Goal: Task Accomplishment & Management: Manage account settings

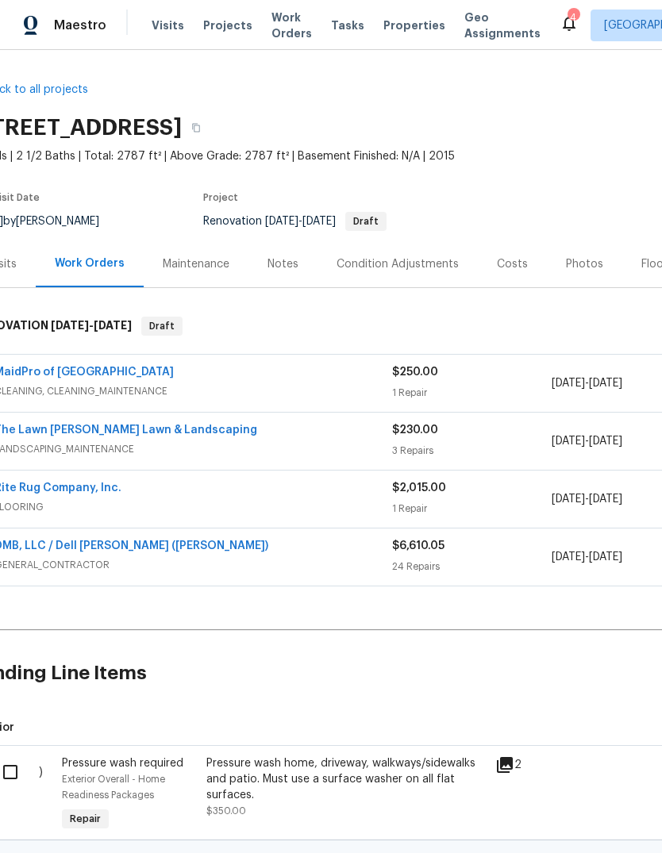
scroll to position [0, 30]
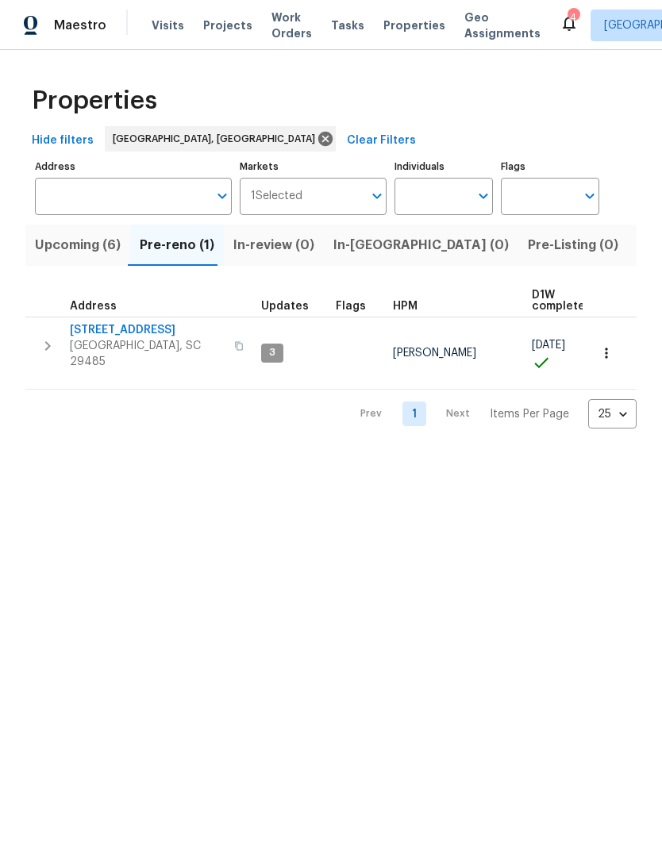
click at [56, 260] on button "Upcoming (6)" at bounding box center [77, 245] width 105 height 41
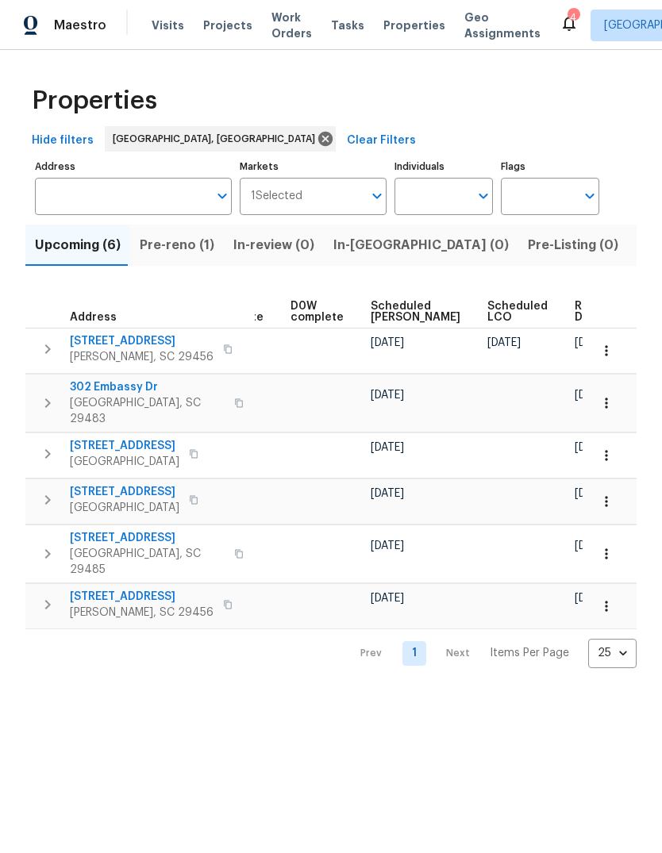
scroll to position [0, 416]
click at [576, 319] on span "Ready Date" at bounding box center [593, 312] width 35 height 22
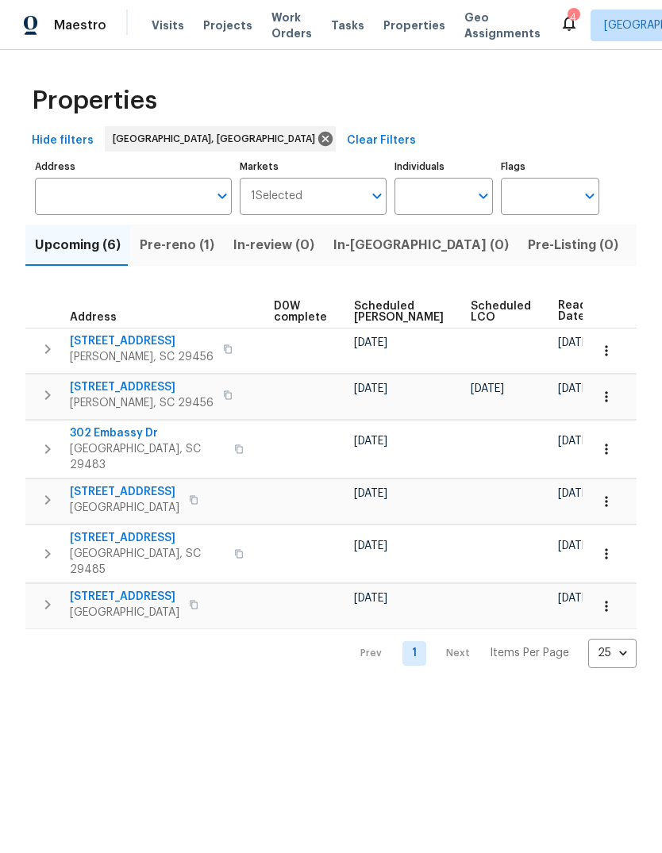
scroll to position [0, 433]
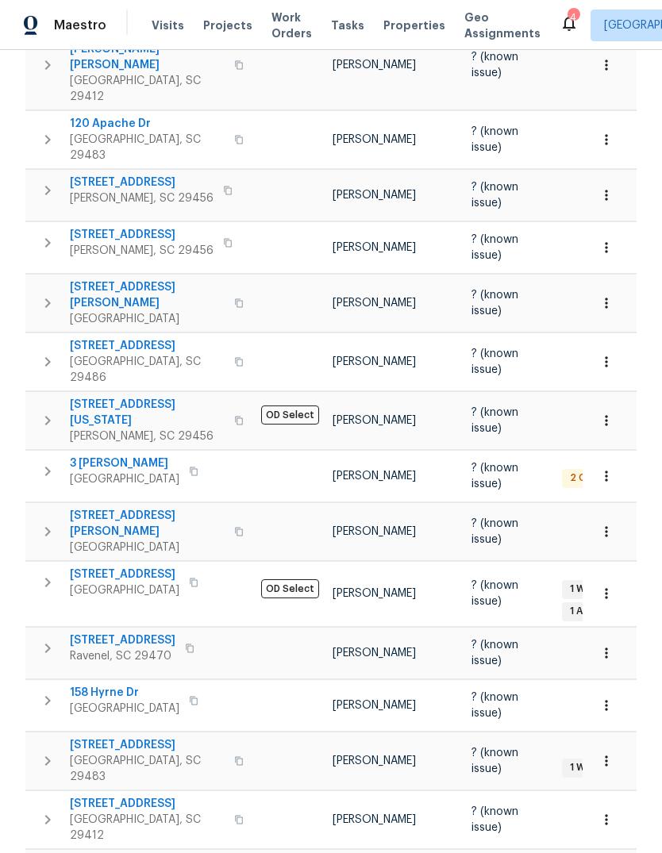
scroll to position [371, 0]
click at [562, 732] on tr "529 Delafield Dr # 529 Summerville, SC 29483 Raymond Roberts ? (known issue) 1 …" at bounding box center [518, 761] width 986 height 58
click at [545, 732] on td "? (known issue)" at bounding box center [510, 761] width 90 height 58
click at [557, 680] on td at bounding box center [618, 706] width 127 height 52
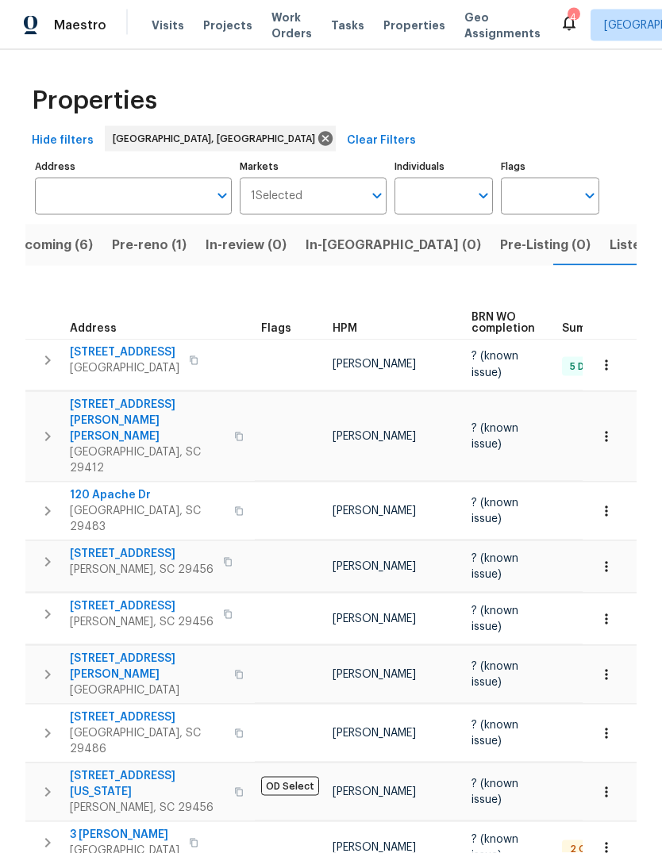
scroll to position [0, 0]
click at [609, 234] on span "Listed (9)" at bounding box center [639, 245] width 60 height 22
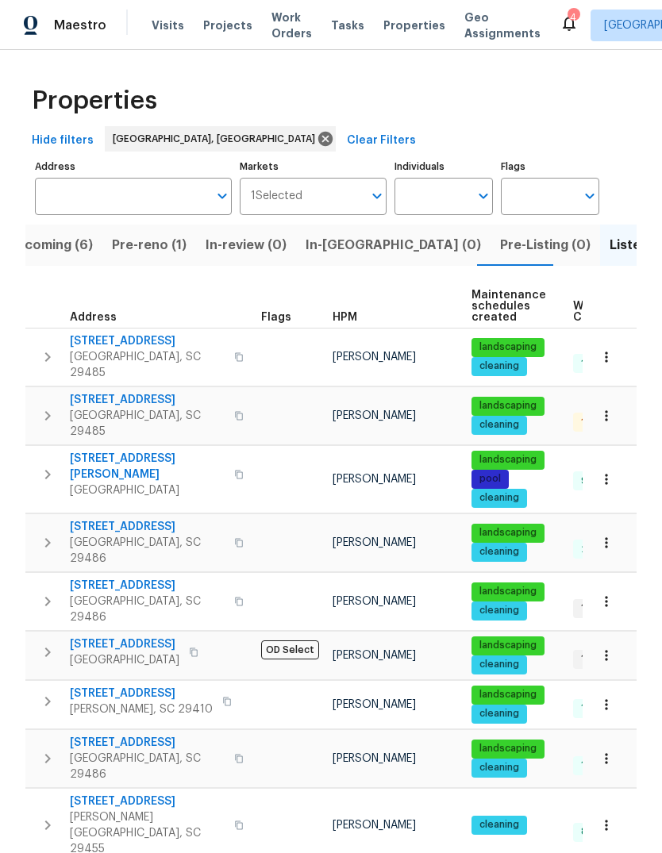
click at [113, 392] on span "105 Gambels Ln" at bounding box center [147, 400] width 155 height 16
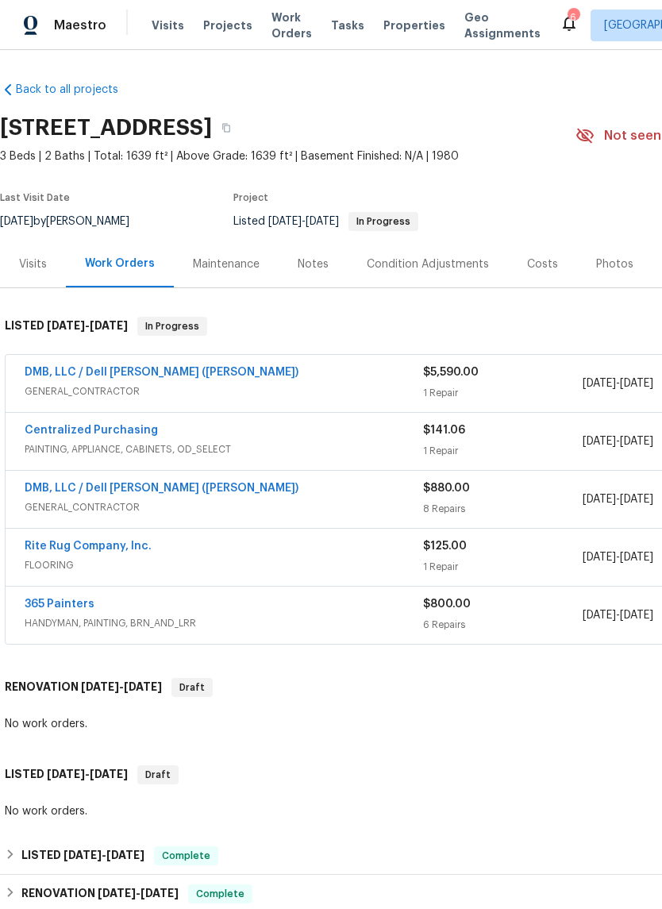
click at [55, 376] on link "DMB, LLC / Dell [PERSON_NAME] ([PERSON_NAME])" at bounding box center [162, 372] width 274 height 11
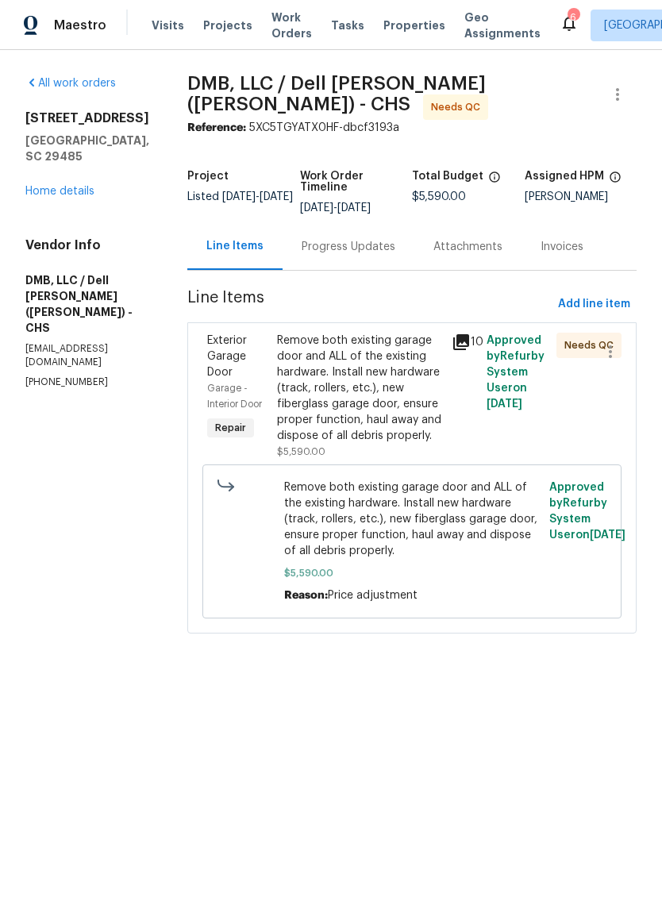
click at [356, 439] on div "Remove both existing garage door and ALL of the existing hardware. Install new …" at bounding box center [359, 395] width 165 height 127
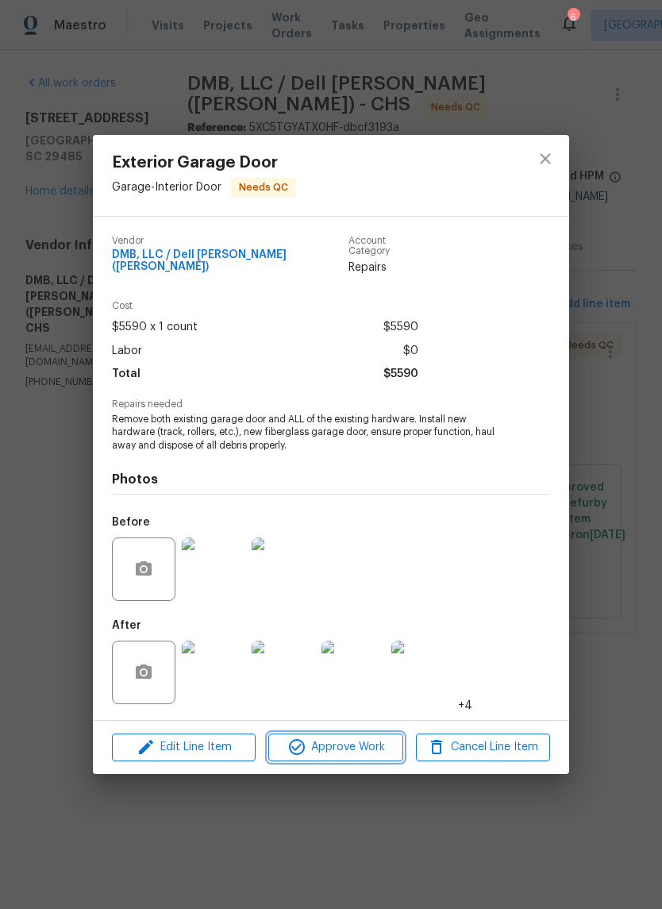
click at [372, 748] on span "Approve Work" at bounding box center [335, 747] width 125 height 20
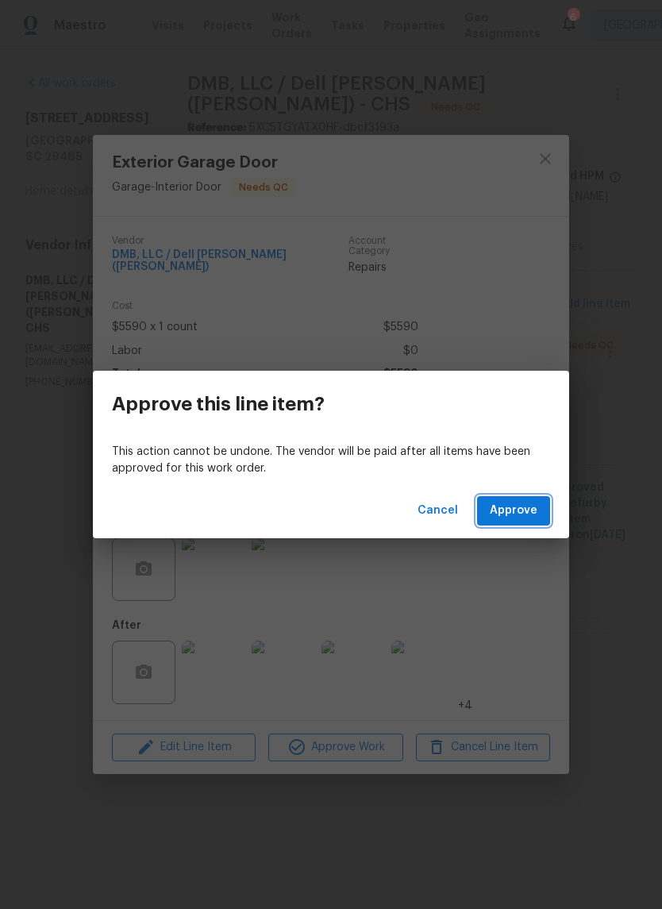
click at [518, 519] on span "Approve" at bounding box center [514, 511] width 48 height 20
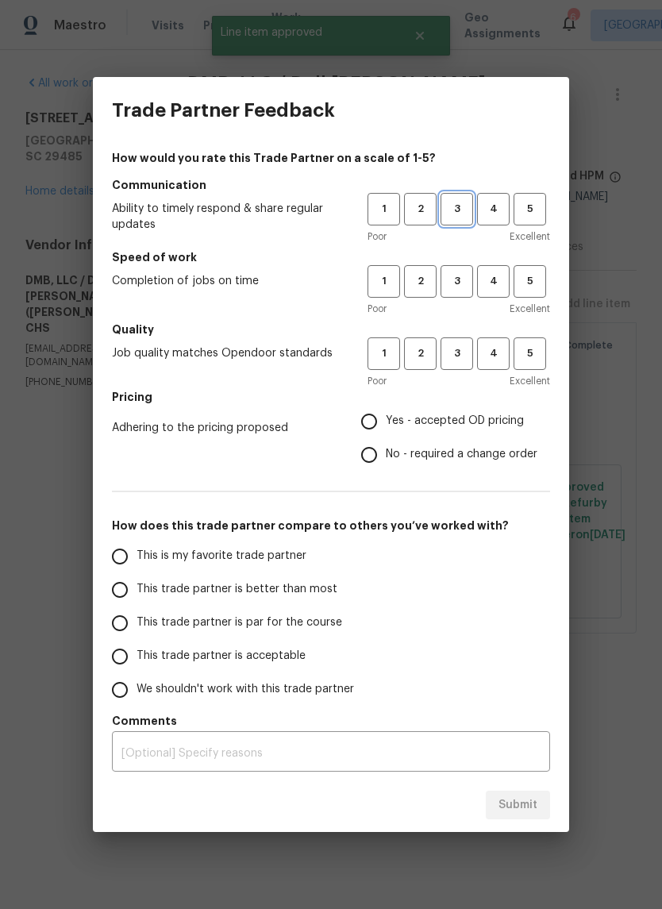
click at [453, 198] on button "3" at bounding box center [456, 209] width 33 height 33
click at [459, 285] on span "3" at bounding box center [456, 281] width 29 height 18
click at [459, 367] on button "3" at bounding box center [456, 353] width 33 height 33
click at [367, 434] on input "Yes - accepted OD pricing" at bounding box center [368, 421] width 33 height 33
radio input "true"
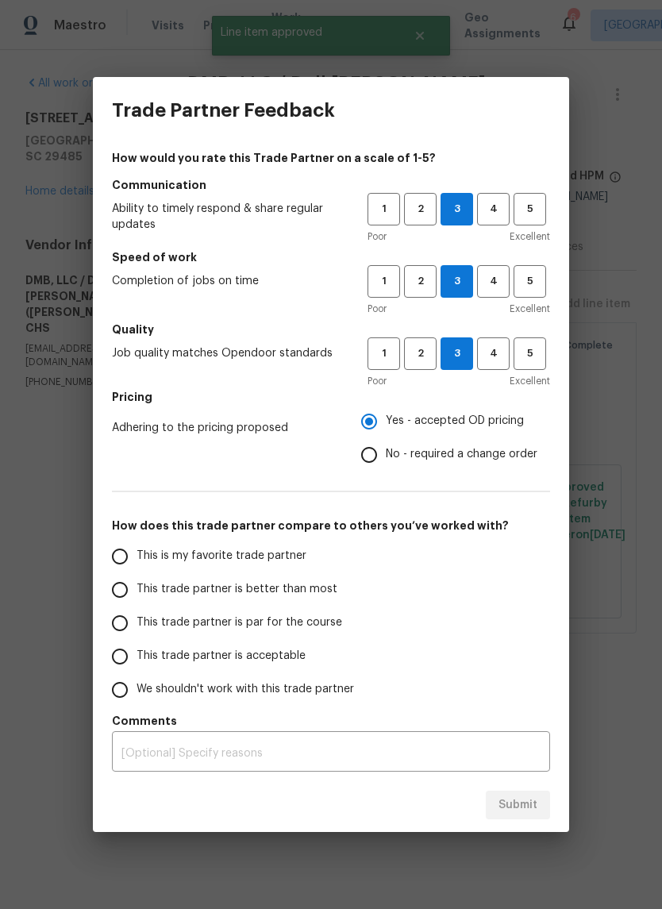
click at [113, 611] on input "This trade partner is par for the course" at bounding box center [119, 622] width 33 height 33
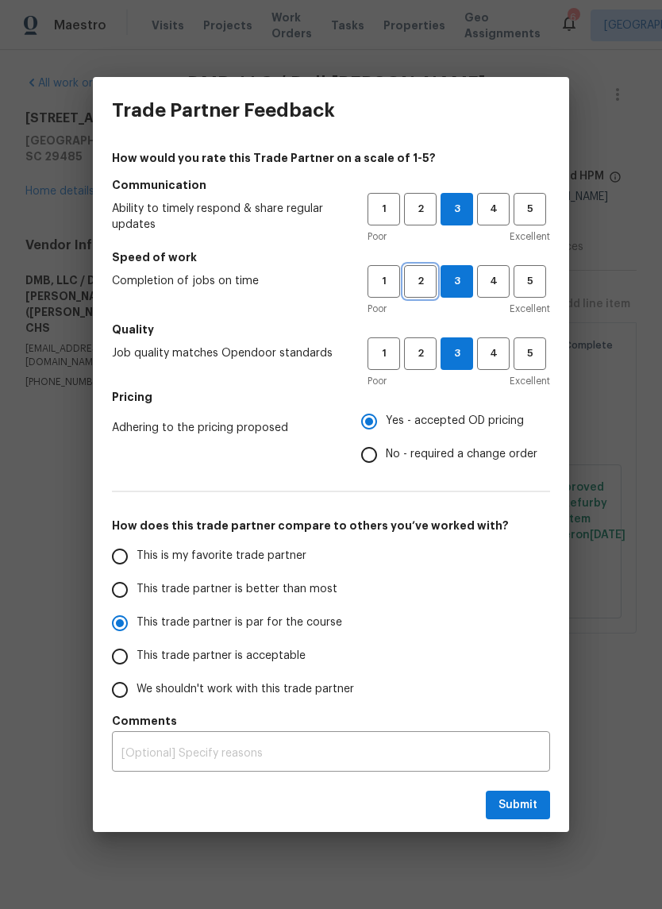
click at [414, 289] on span "2" at bounding box center [419, 281] width 29 height 18
radio input "true"
click at [538, 808] on button "Submit" at bounding box center [518, 804] width 64 height 29
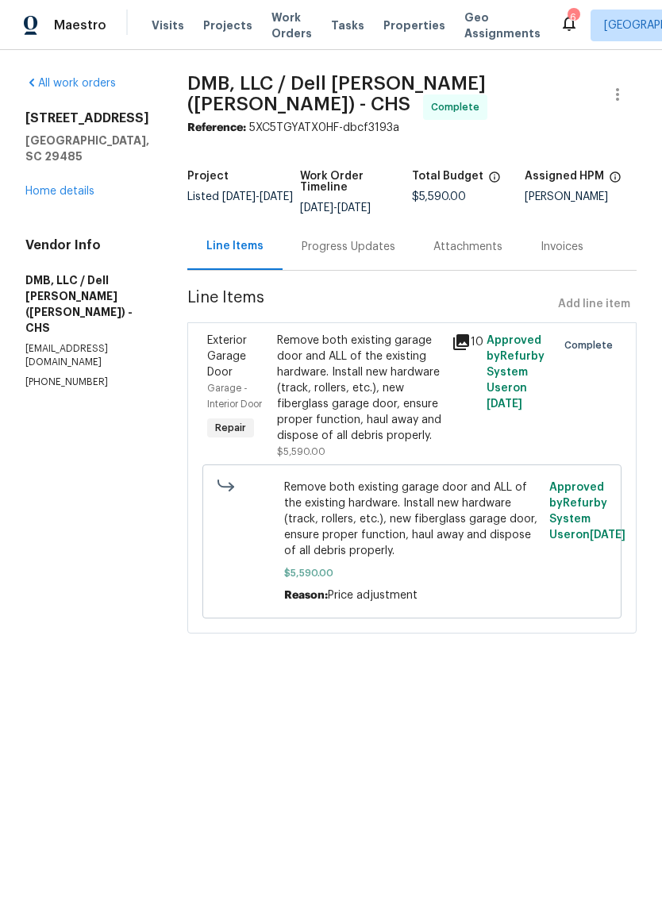
radio input "false"
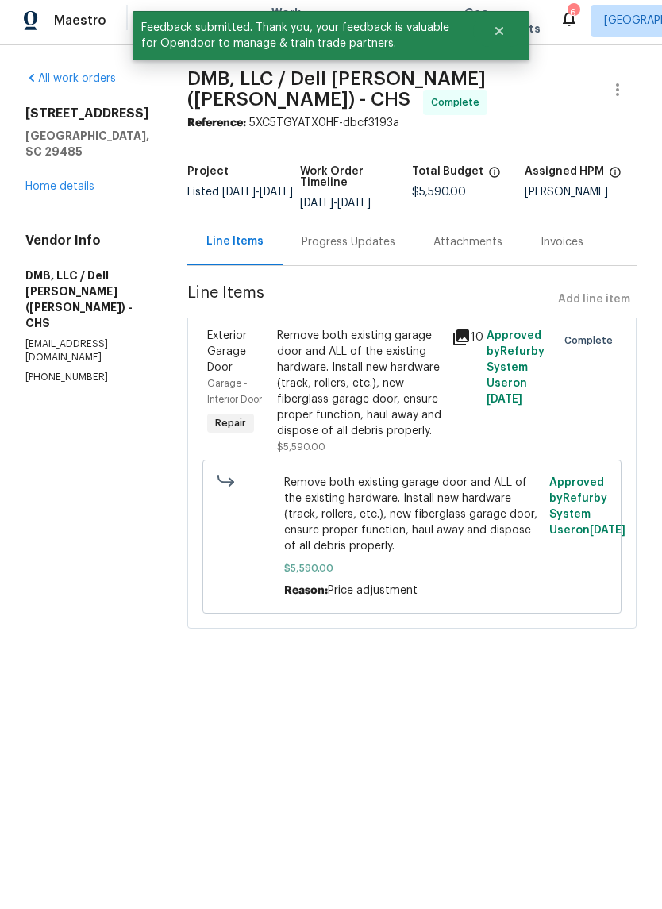
click at [42, 186] on link "Home details" at bounding box center [59, 191] width 69 height 11
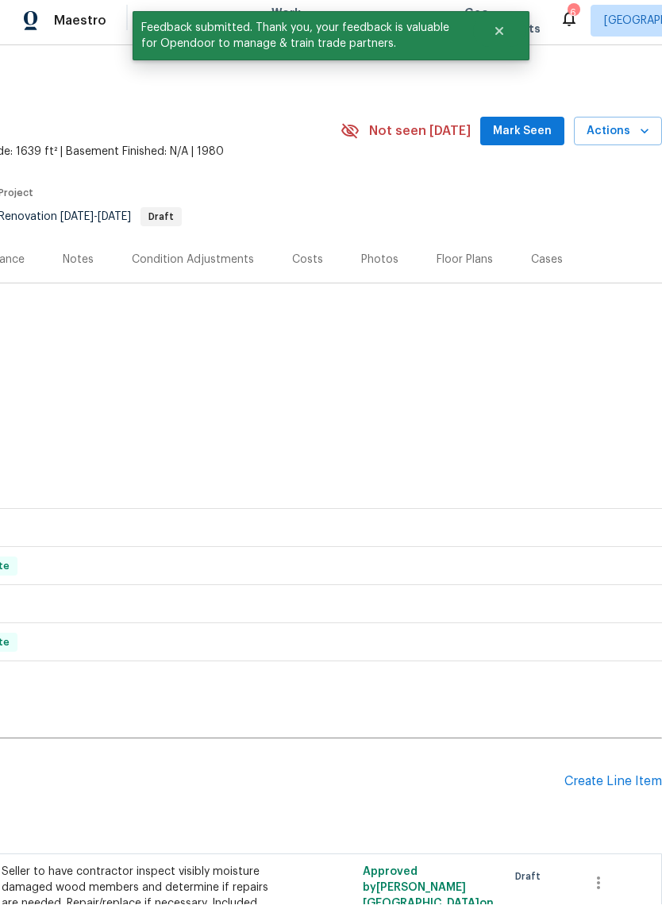
scroll to position [0, 235]
click at [519, 138] on span "Mark Seen" at bounding box center [522, 136] width 59 height 20
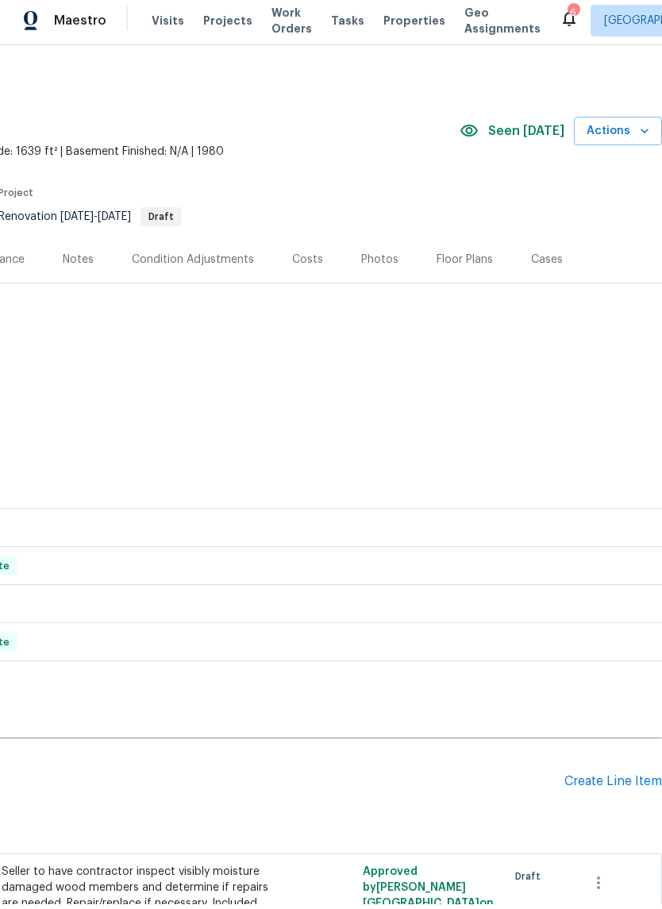
click at [402, 18] on span "Properties" at bounding box center [414, 25] width 62 height 16
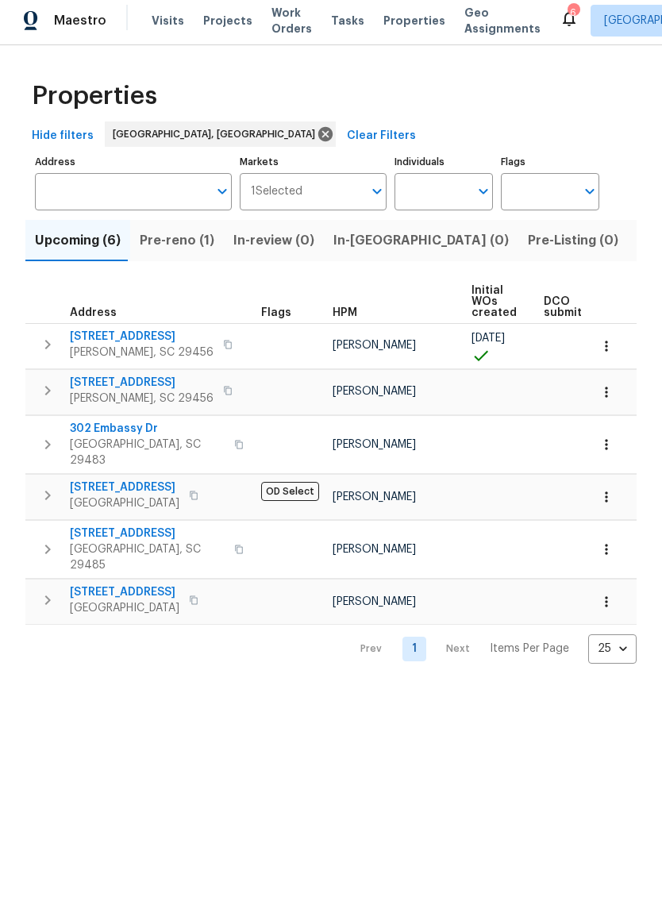
click at [637, 248] on span "Listed (9)" at bounding box center [667, 245] width 60 height 22
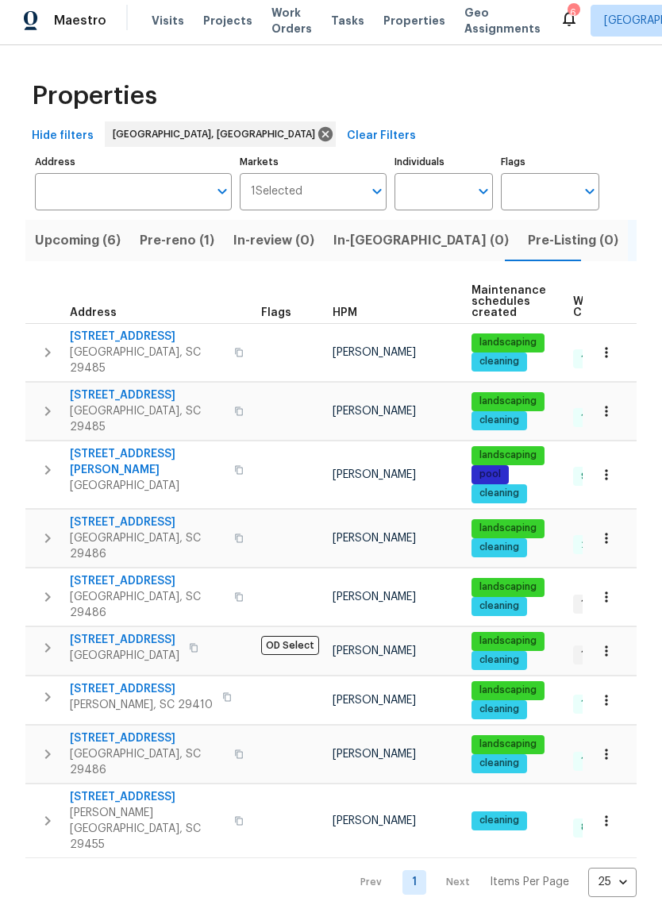
click at [57, 256] on button "Upcoming (6)" at bounding box center [77, 245] width 105 height 41
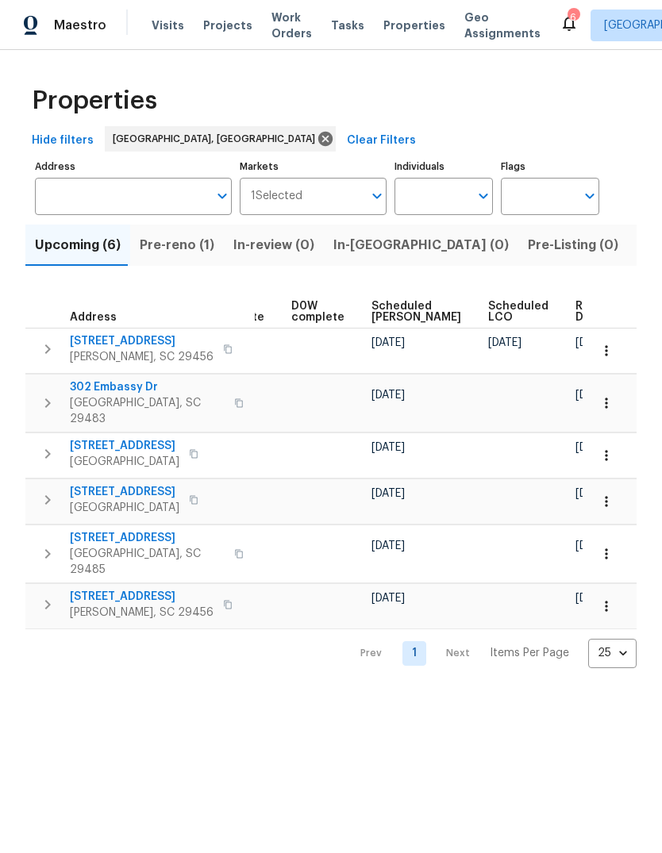
scroll to position [0, 416]
click at [576, 314] on span "Ready Date" at bounding box center [593, 312] width 35 height 22
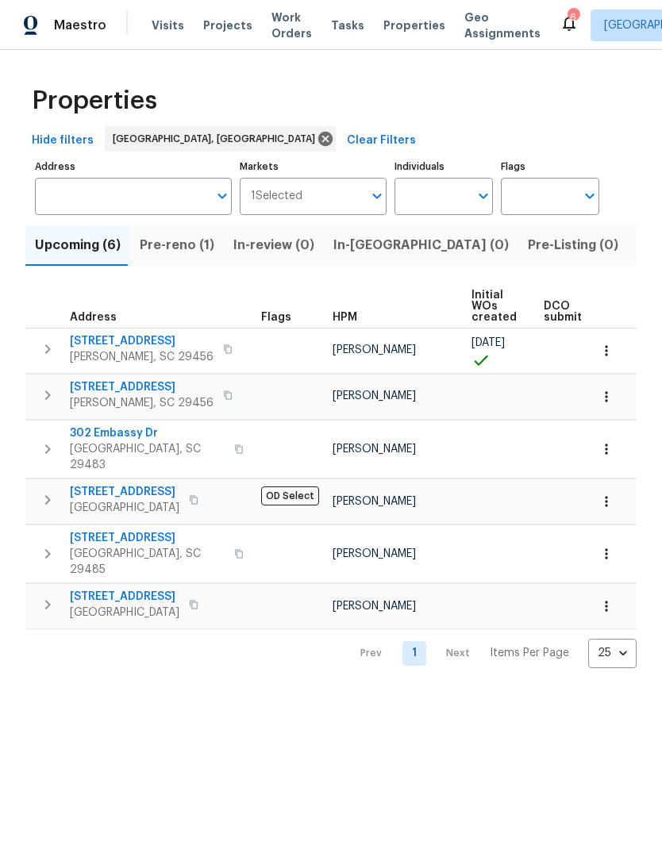
click at [102, 433] on span "302 Embassy Dr" at bounding box center [147, 433] width 155 height 16
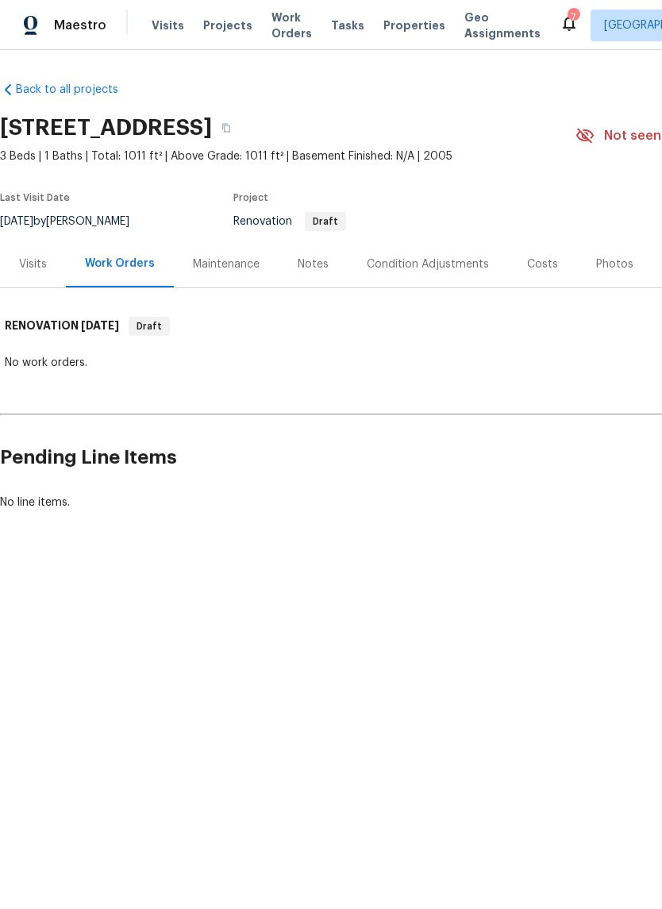
click at [410, 21] on span "Properties" at bounding box center [414, 25] width 62 height 16
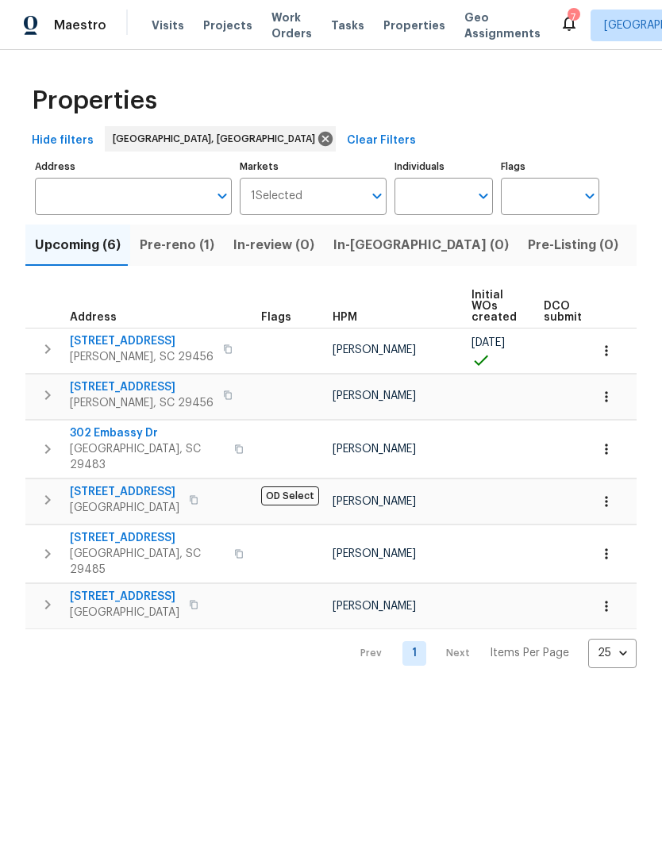
click at [637, 256] on span "Listed (9)" at bounding box center [667, 245] width 60 height 22
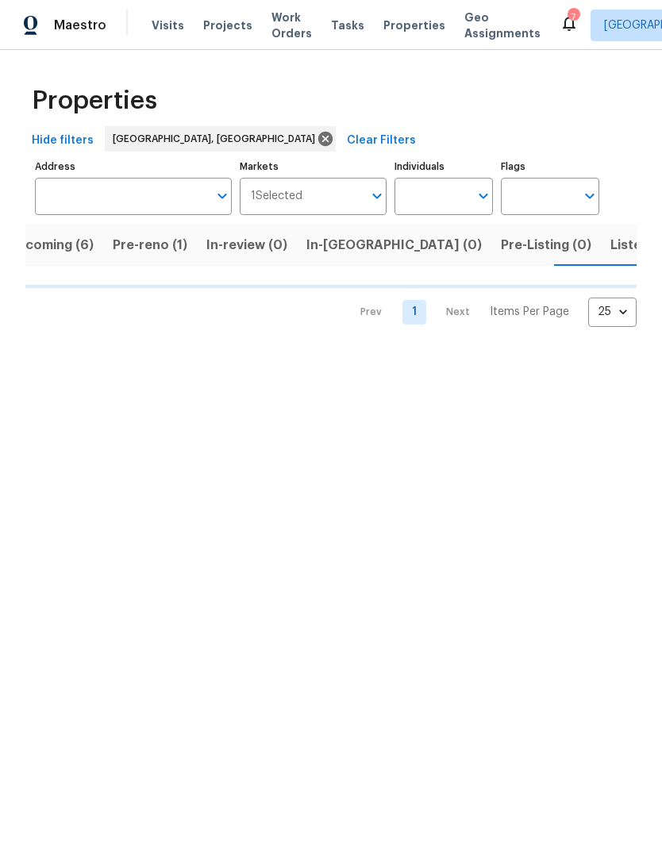
scroll to position [0, 28]
click at [522, 352] on html "Maestro Visits Projects Work Orders Tasks Properties Geo Assignments 7 Charlest…" at bounding box center [331, 176] width 662 height 352
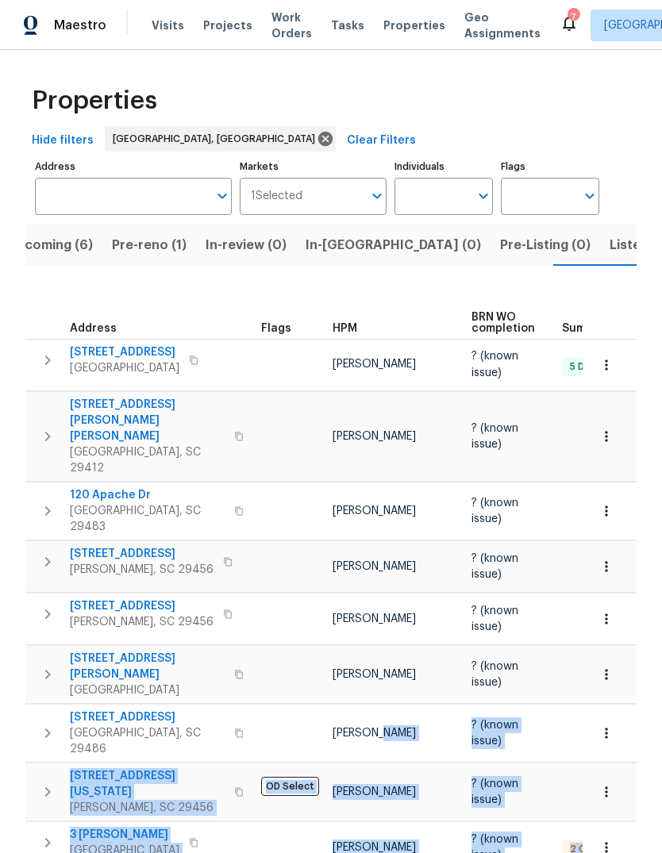
click at [657, 598] on div "Properties Hide filters Charleston, SC Clear Filters Address Address Markets 1 …" at bounding box center [331, 723] width 662 height 1346
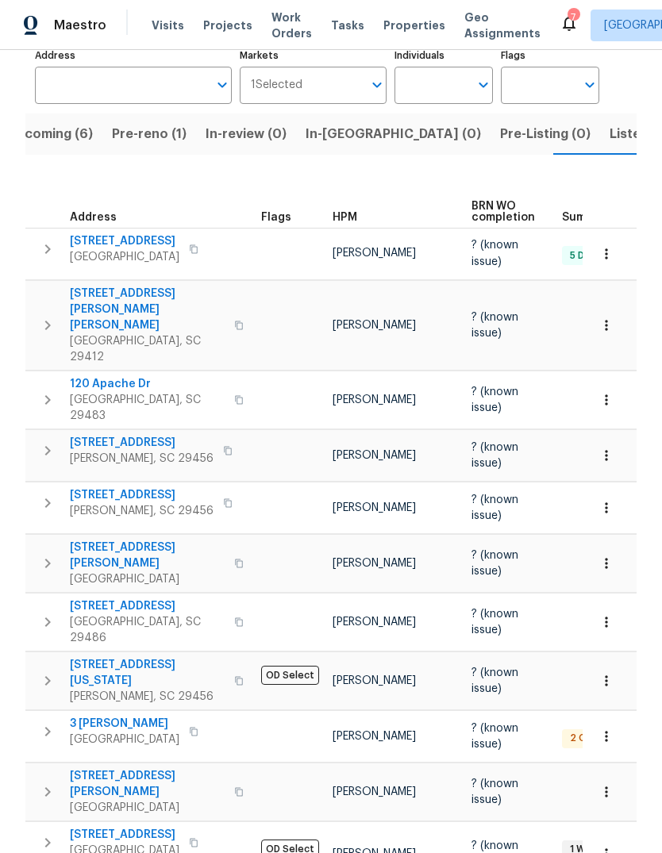
scroll to position [160, 0]
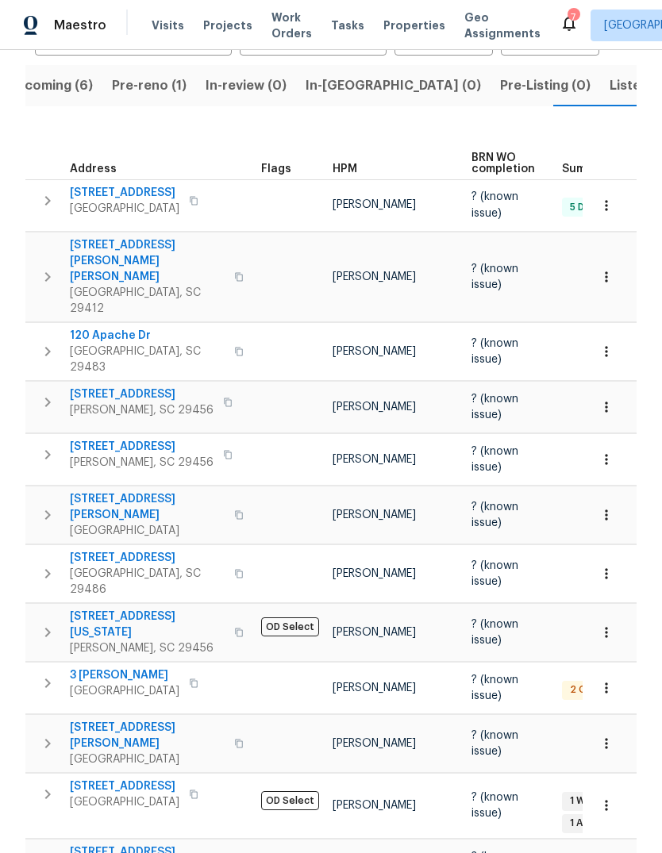
click at [104, 609] on span "[STREET_ADDRESS][US_STATE]" at bounding box center [147, 625] width 155 height 32
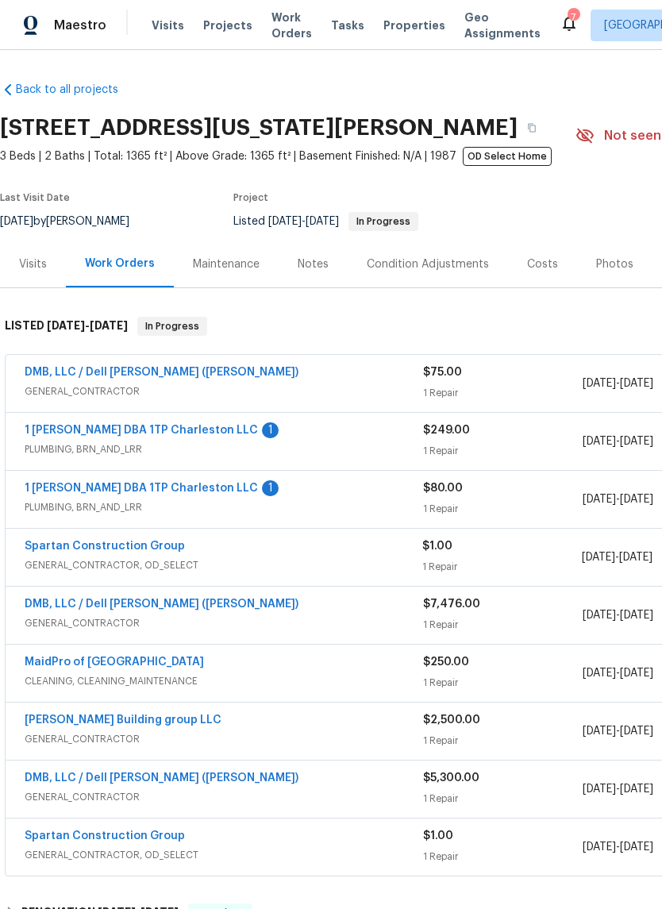
click at [54, 493] on link "1 [PERSON_NAME] DBA 1TP Charleston LLC" at bounding box center [141, 487] width 233 height 11
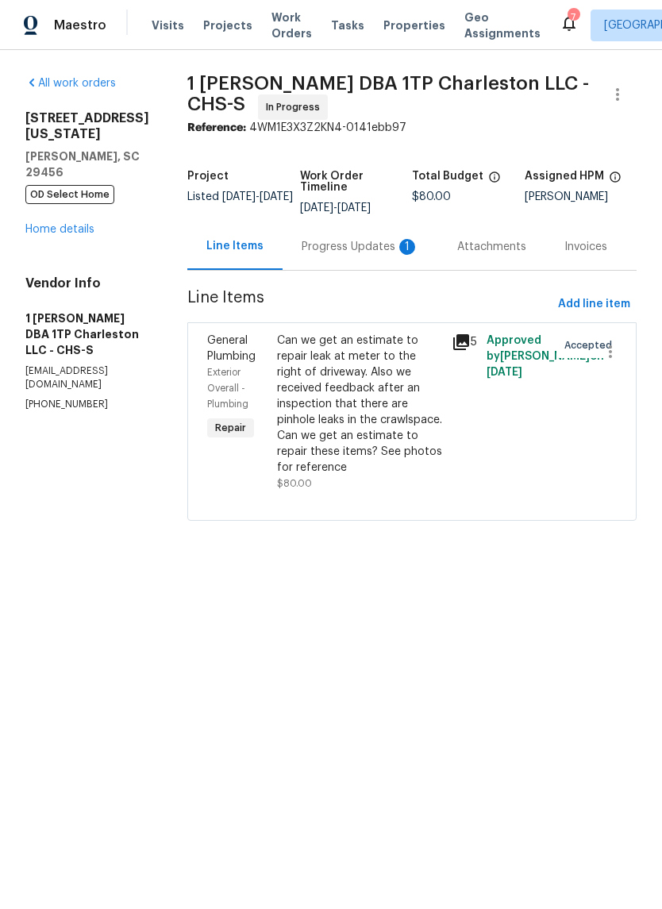
click at [371, 252] on div "Progress Updates 1" at bounding box center [360, 247] width 117 height 16
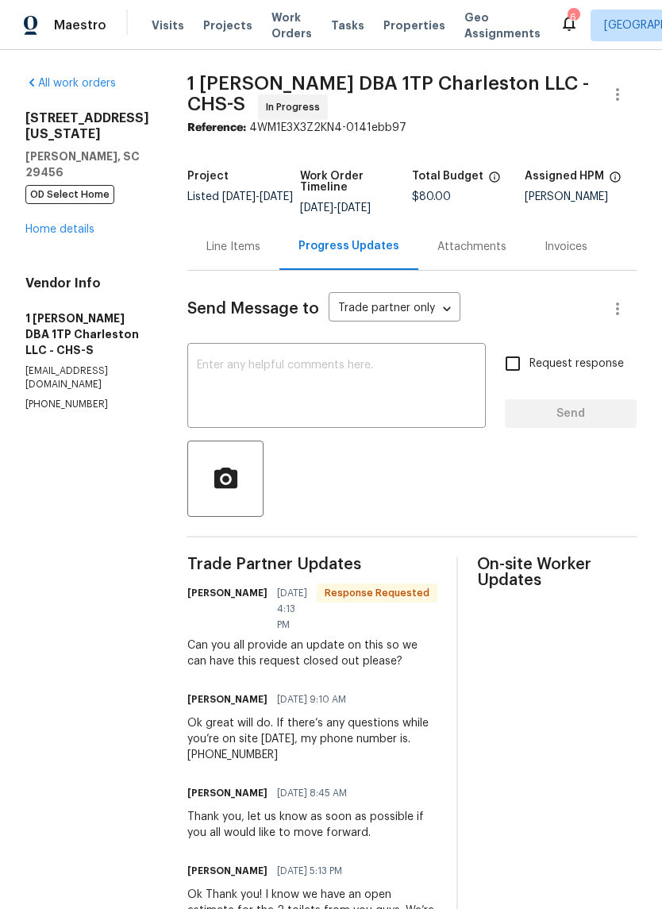
click at [41, 224] on link "Home details" at bounding box center [59, 229] width 69 height 11
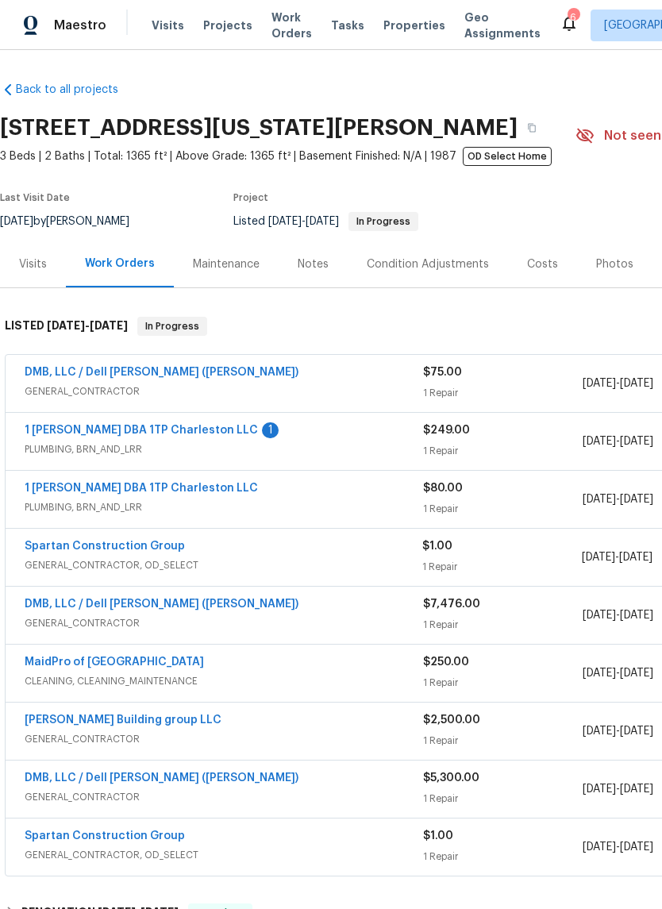
click at [61, 426] on link "1 [PERSON_NAME] DBA 1TP Charleston LLC" at bounding box center [141, 430] width 233 height 11
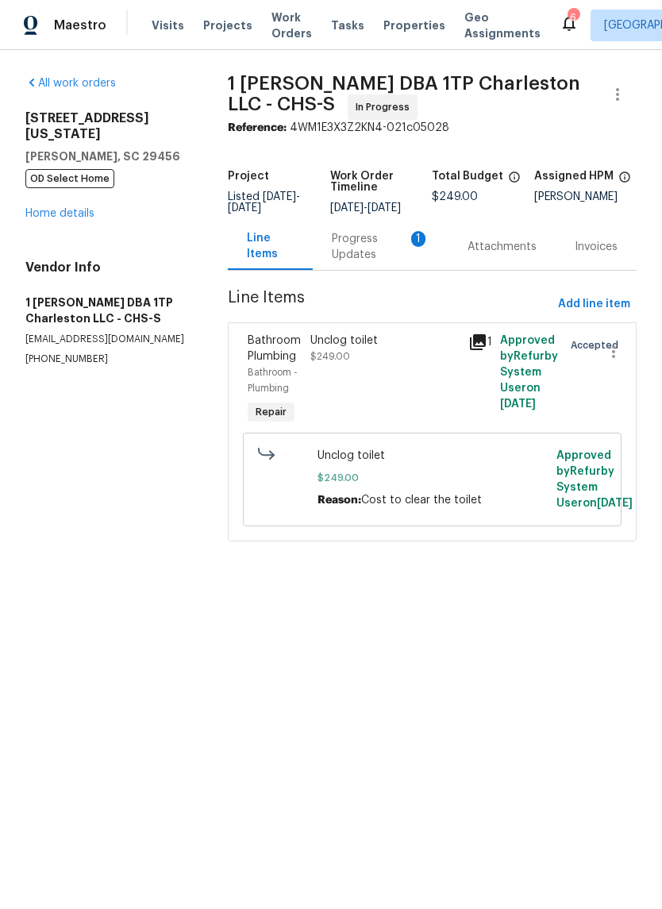
click at [371, 263] on div "Progress Updates 1" at bounding box center [381, 247] width 98 height 32
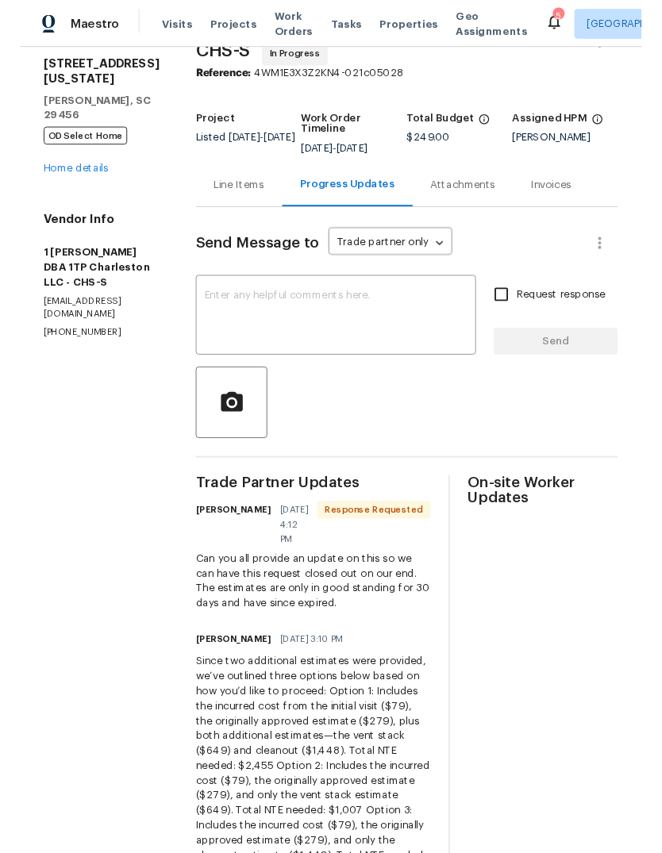
scroll to position [49, 0]
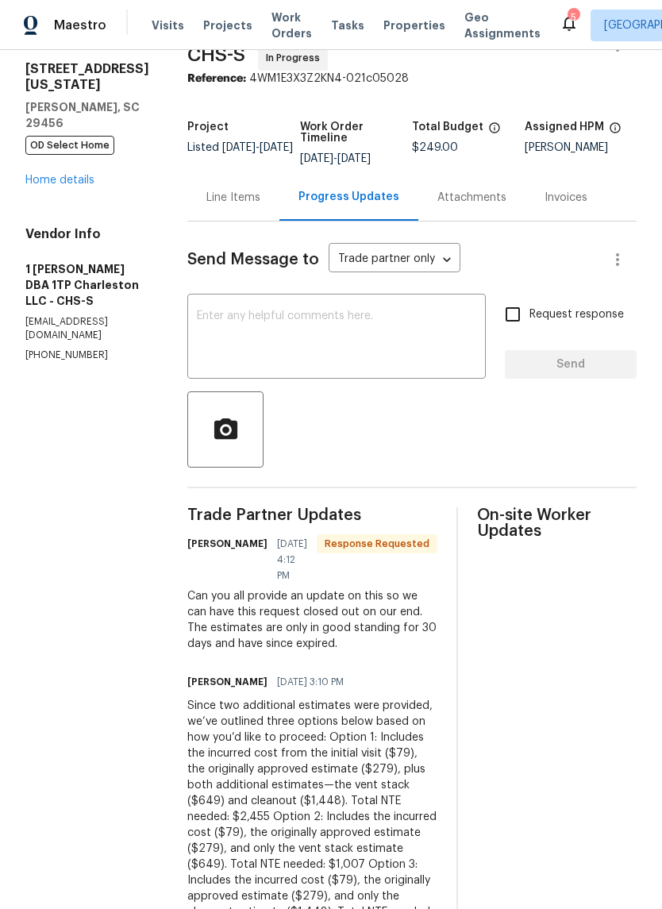
click at [220, 344] on textarea at bounding box center [336, 338] width 279 height 56
